Goal: Find contact information: Obtain details needed to contact an individual or organization

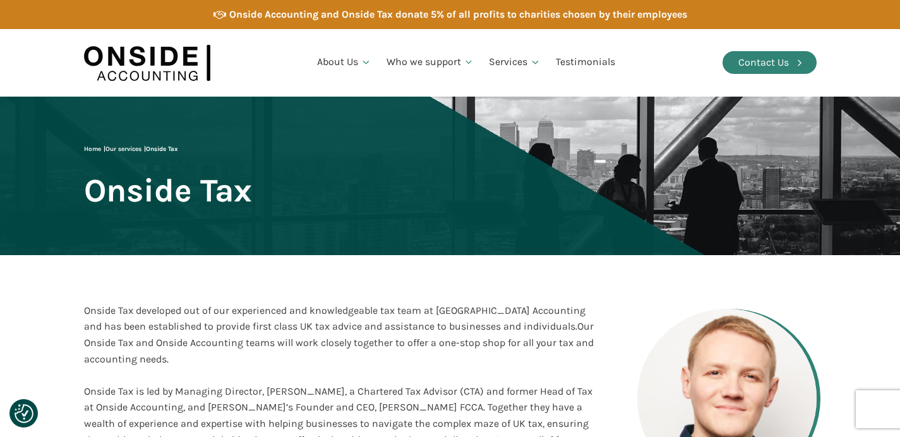
click at [779, 73] on link "Contact Us" at bounding box center [770, 62] width 94 height 23
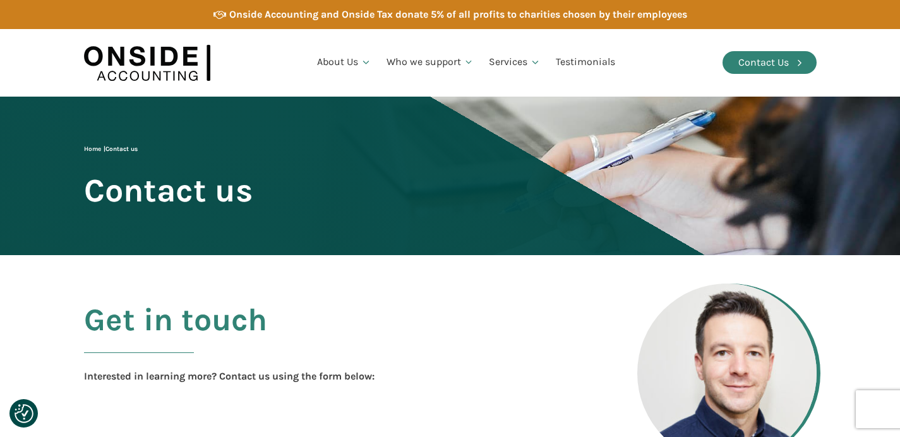
click at [793, 63] on link "Contact Us" at bounding box center [770, 62] width 94 height 23
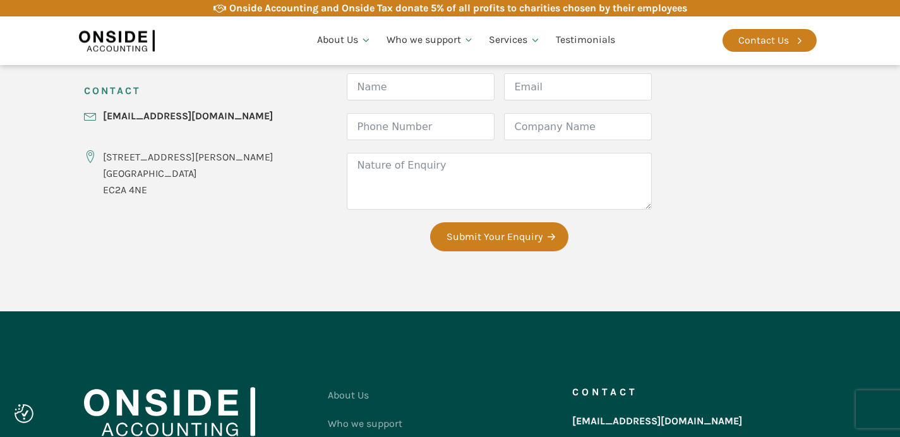
scroll to position [700, 0]
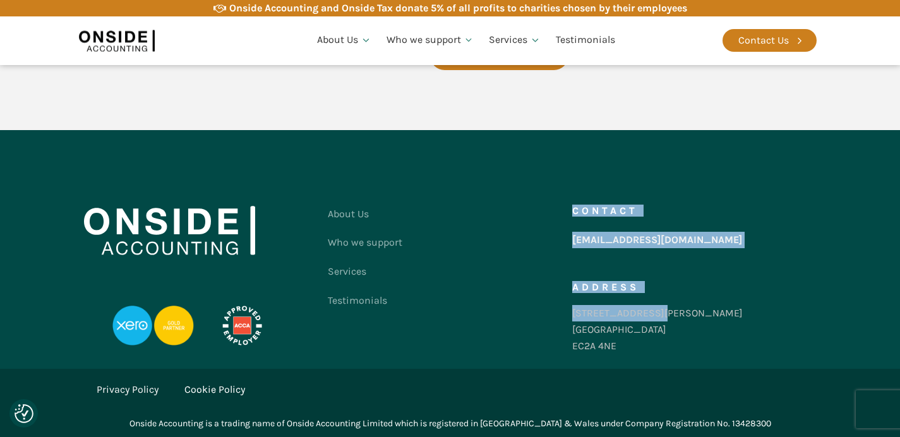
drag, startPoint x: 649, startPoint y: 312, endPoint x: 550, endPoint y: 318, distance: 100.0
click at [550, 318] on div "About Us Who we support Services Testimonials Contact us Contact hello@onsideac…" at bounding box center [450, 283] width 733 height 167
click at [689, 293] on div "Contact hello@onsideaccounting.com Address 86-90 Paul Street London EC2A 4NE" at bounding box center [694, 283] width 245 height 167
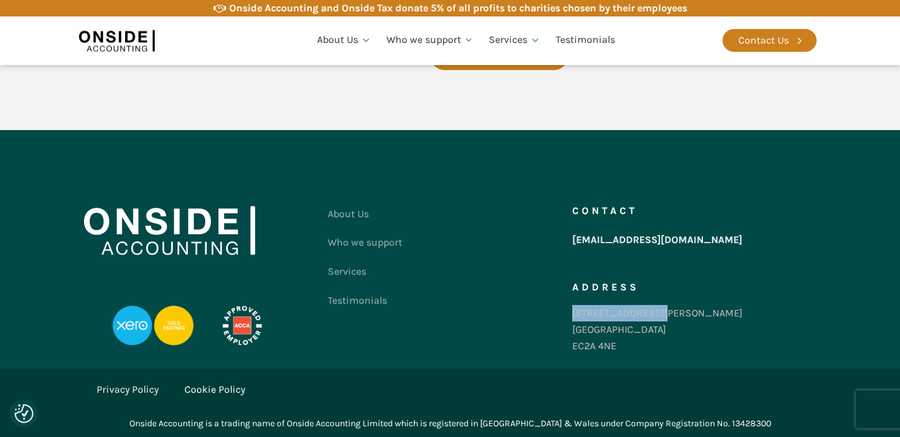
drag, startPoint x: 649, startPoint y: 310, endPoint x: 583, endPoint y: 315, distance: 66.5
click at [572, 315] on div "Contact hello@onsideaccounting.com Address 86-90 Paul Street London EC2A 4NE" at bounding box center [694, 283] width 245 height 167
copy div "[STREET_ADDRESS][PERSON_NAME]"
drag, startPoint x: 611, startPoint y: 331, endPoint x: 572, endPoint y: 331, distance: 38.5
click at [572, 331] on div "86-90 Paul Street London EC2A 4NE" at bounding box center [657, 329] width 171 height 49
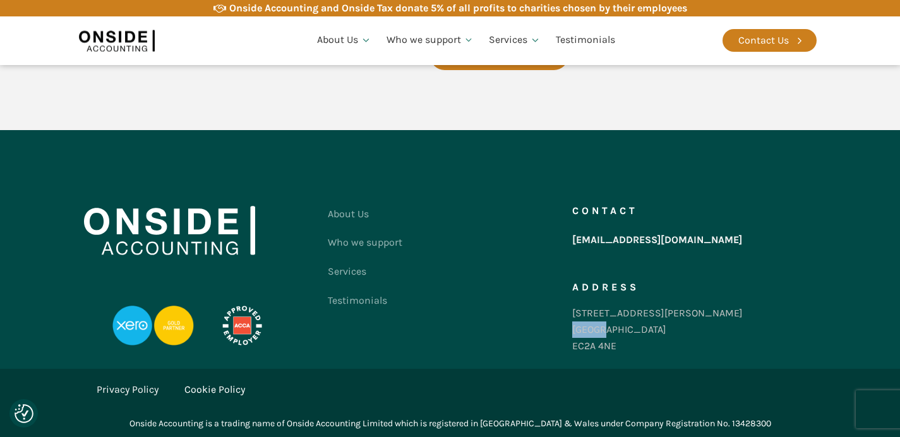
copy div "[GEOGRAPHIC_DATA]"
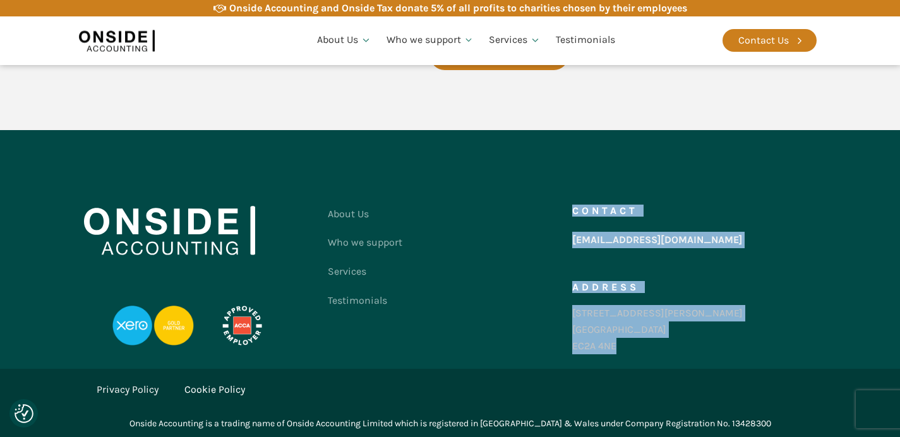
drag, startPoint x: 624, startPoint y: 348, endPoint x: 598, endPoint y: 344, distance: 26.2
click at [567, 349] on div "About Us Who we support Services Testimonials Contact us Contact hello@onsideac…" at bounding box center [450, 283] width 733 height 167
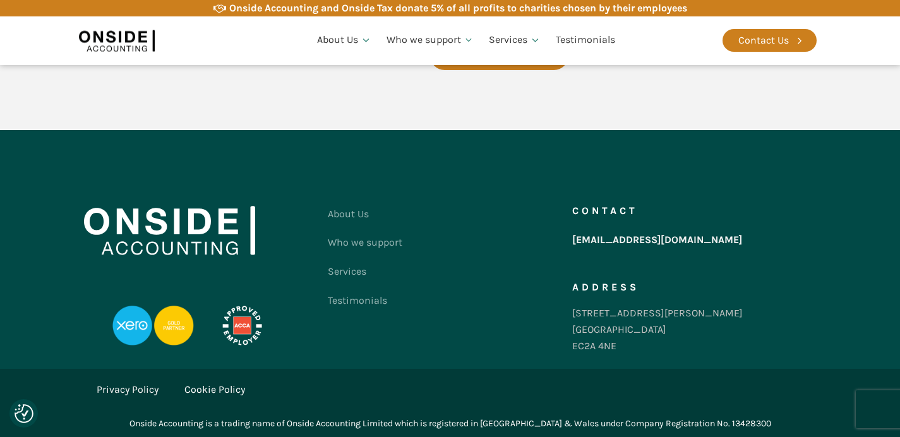
click at [627, 341] on div "86-90 Paul Street London EC2A 4NE" at bounding box center [657, 329] width 171 height 49
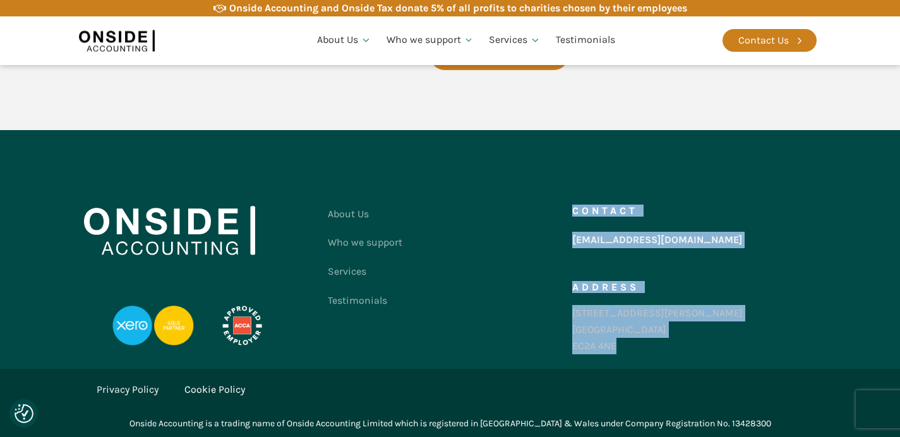
drag, startPoint x: 600, startPoint y: 345, endPoint x: 593, endPoint y: 346, distance: 7.6
click at [569, 346] on div "About Us Who we support Services Testimonials Contact us Contact hello@onsideac…" at bounding box center [450, 283] width 733 height 167
click at [642, 345] on div "86-90 Paul Street London EC2A 4NE" at bounding box center [657, 329] width 171 height 49
drag, startPoint x: 620, startPoint y: 348, endPoint x: 577, endPoint y: 342, distance: 43.3
click at [561, 342] on div "About Us Who we support Services Testimonials Contact us Contact hello@onsideac…" at bounding box center [450, 283] width 733 height 167
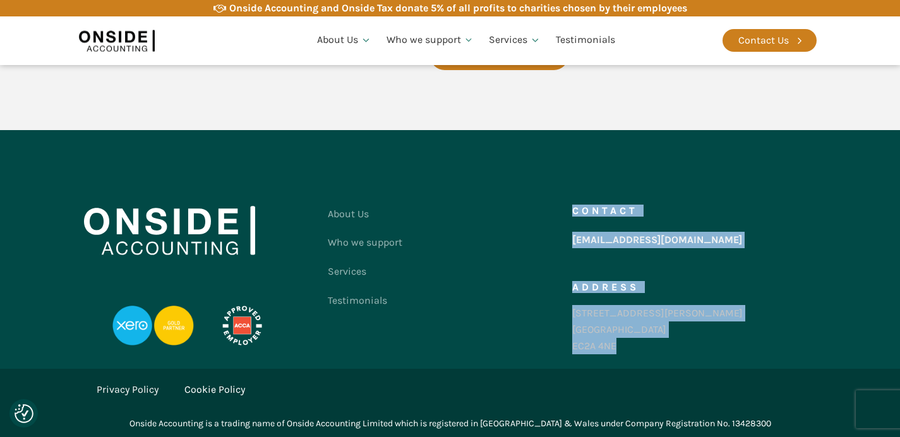
click at [631, 342] on div "86-90 Paul Street London EC2A 4NE" at bounding box center [657, 329] width 171 height 49
drag, startPoint x: 619, startPoint y: 344, endPoint x: 583, endPoint y: 342, distance: 35.5
click at [569, 342] on div "About Us Who we support Services Testimonials Contact us Contact hello@onsideac…" at bounding box center [450, 283] width 733 height 167
click at [632, 337] on div "86-90 Paul Street London EC2A 4NE" at bounding box center [657, 329] width 171 height 49
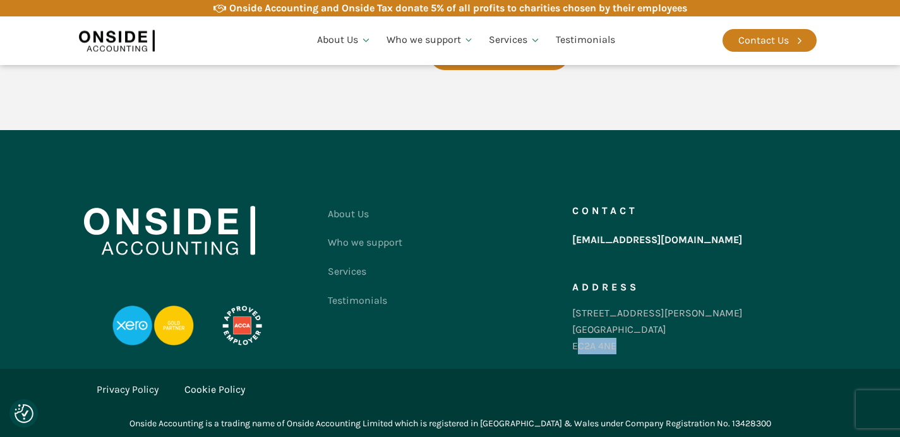
drag, startPoint x: 613, startPoint y: 349, endPoint x: 577, endPoint y: 351, distance: 36.0
click at [577, 351] on div "86-90 Paul Street London EC2A 4NE" at bounding box center [657, 329] width 171 height 49
drag, startPoint x: 628, startPoint y: 348, endPoint x: 574, endPoint y: 350, distance: 53.7
click at [574, 350] on div "86-90 Paul Street London EC2A 4NE" at bounding box center [657, 329] width 171 height 49
copy div "EC2A 4NE"
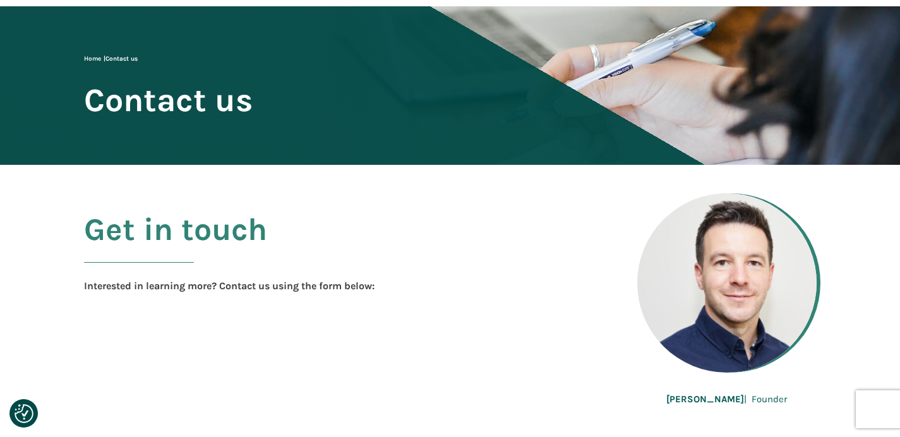
scroll to position [93, 0]
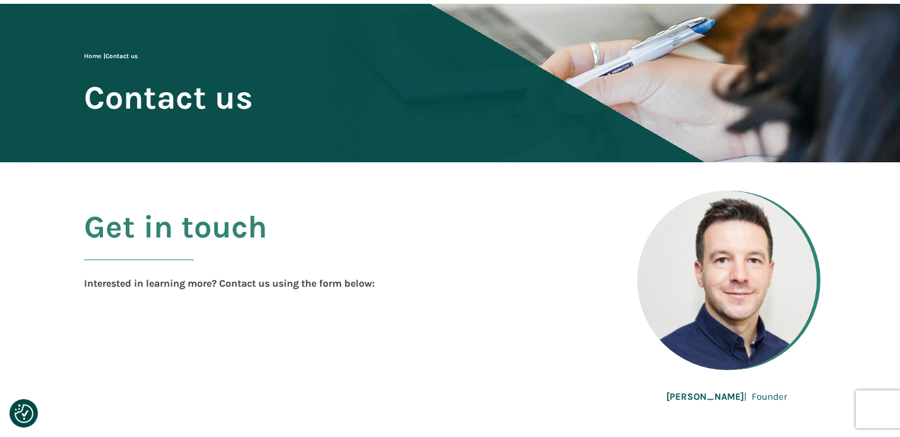
drag, startPoint x: 704, startPoint y: 406, endPoint x: 699, endPoint y: 396, distance: 10.7
click at [704, 404] on div "Get in touch Interested in learning more? Contact us using the form below: Mart…" at bounding box center [450, 306] width 758 height 289
click at [700, 396] on b "Martin Brennan" at bounding box center [706, 396] width 78 height 11
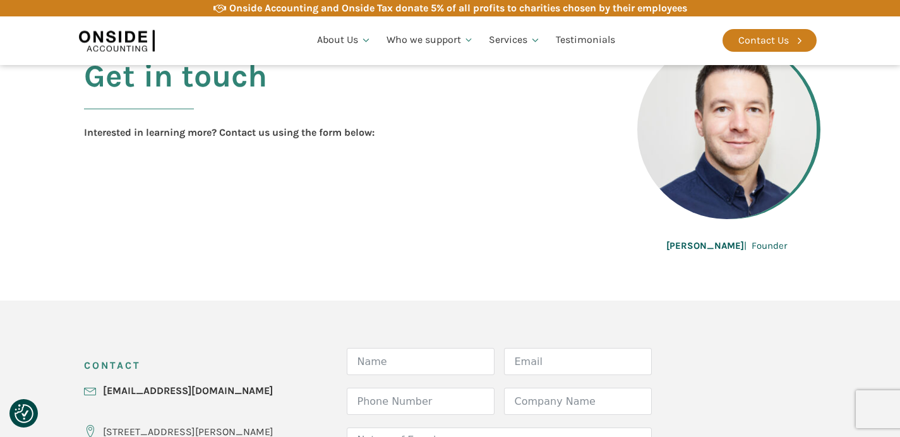
scroll to position [0, 0]
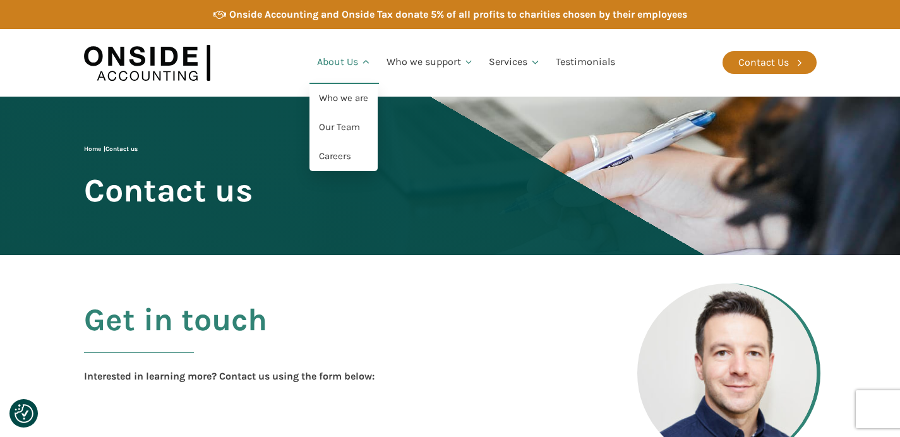
click at [332, 63] on link "About Us" at bounding box center [344, 62] width 69 height 43
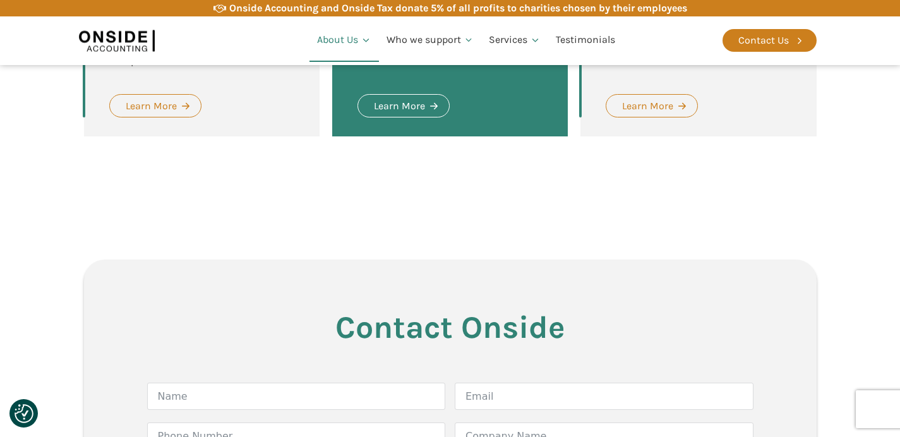
scroll to position [1847, 0]
